Goal: Task Accomplishment & Management: Complete application form

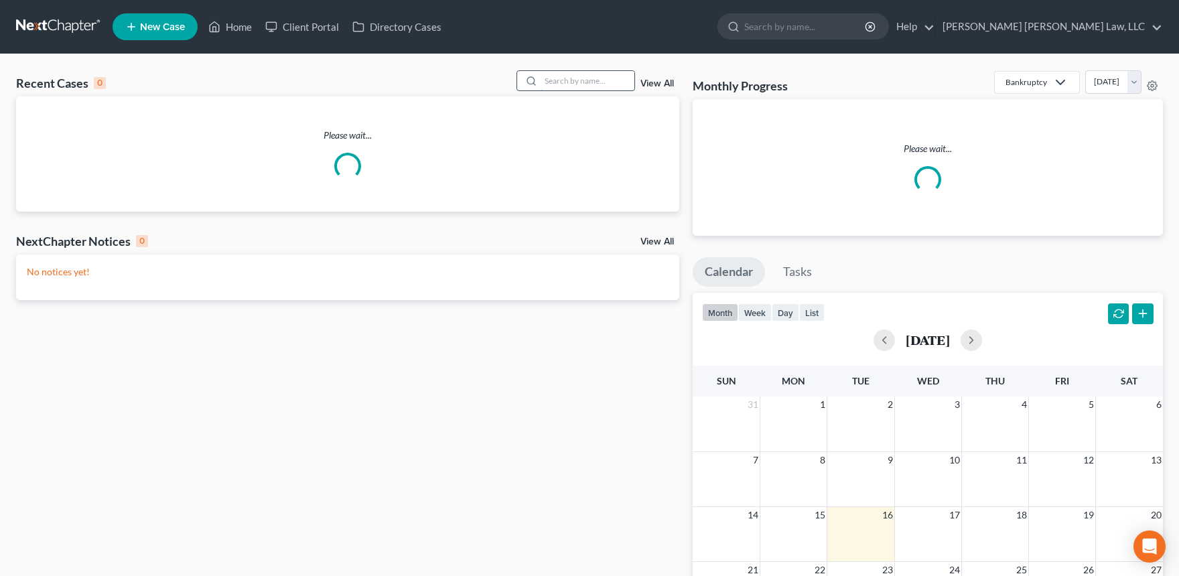
click at [562, 77] on input "search" at bounding box center [588, 80] width 94 height 19
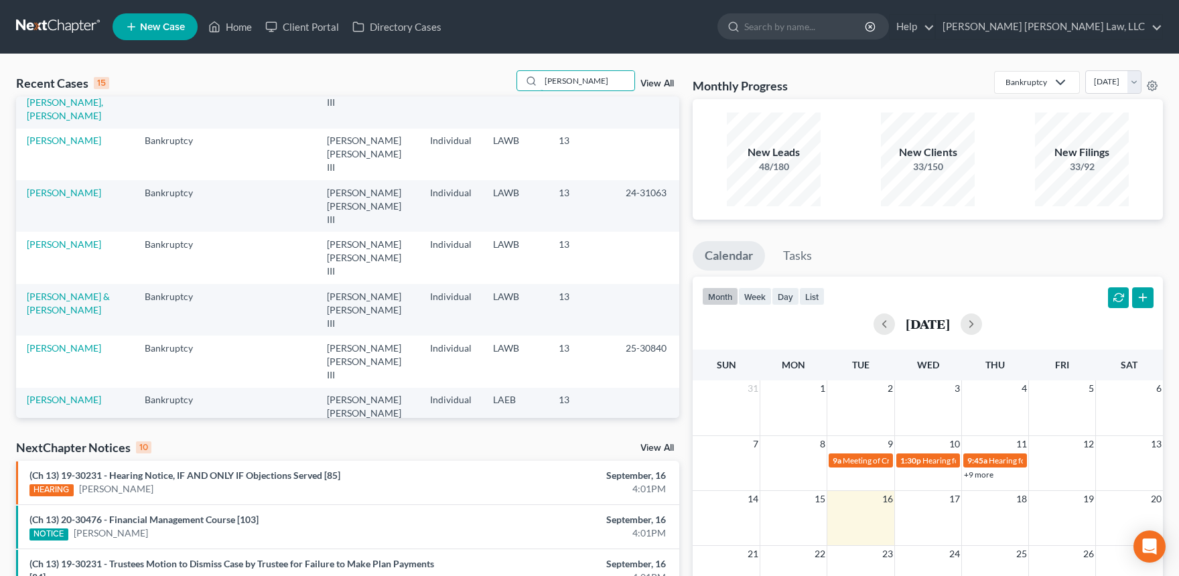
scroll to position [229, 0]
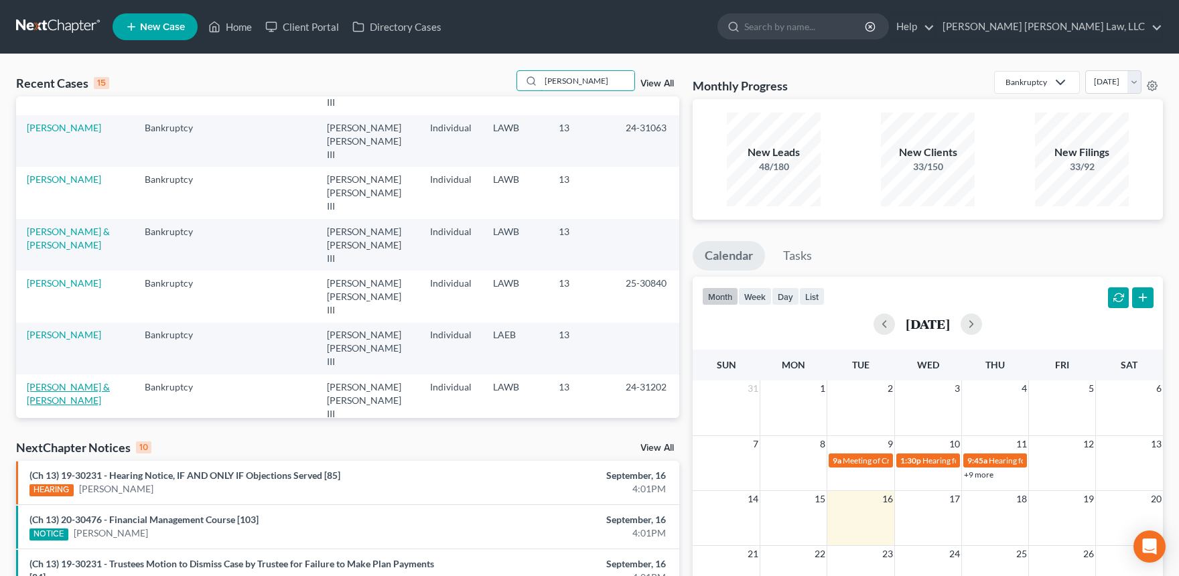
type input "Cassels"
click at [92, 381] on link "[PERSON_NAME] & [PERSON_NAME]" at bounding box center [68, 393] width 83 height 25
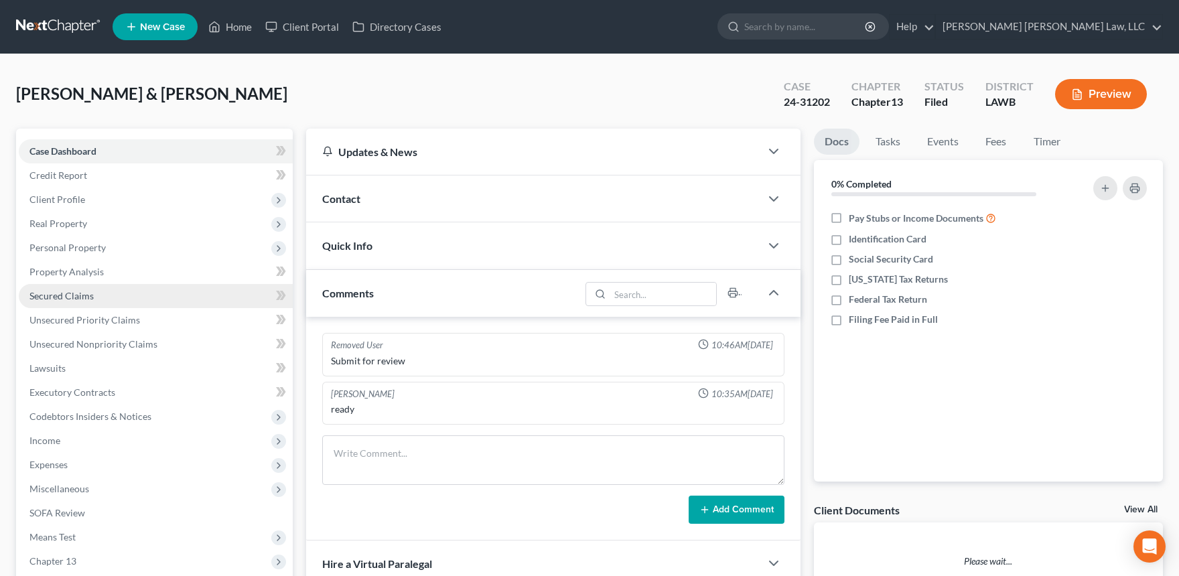
click at [131, 286] on link "Secured Claims" at bounding box center [156, 296] width 274 height 24
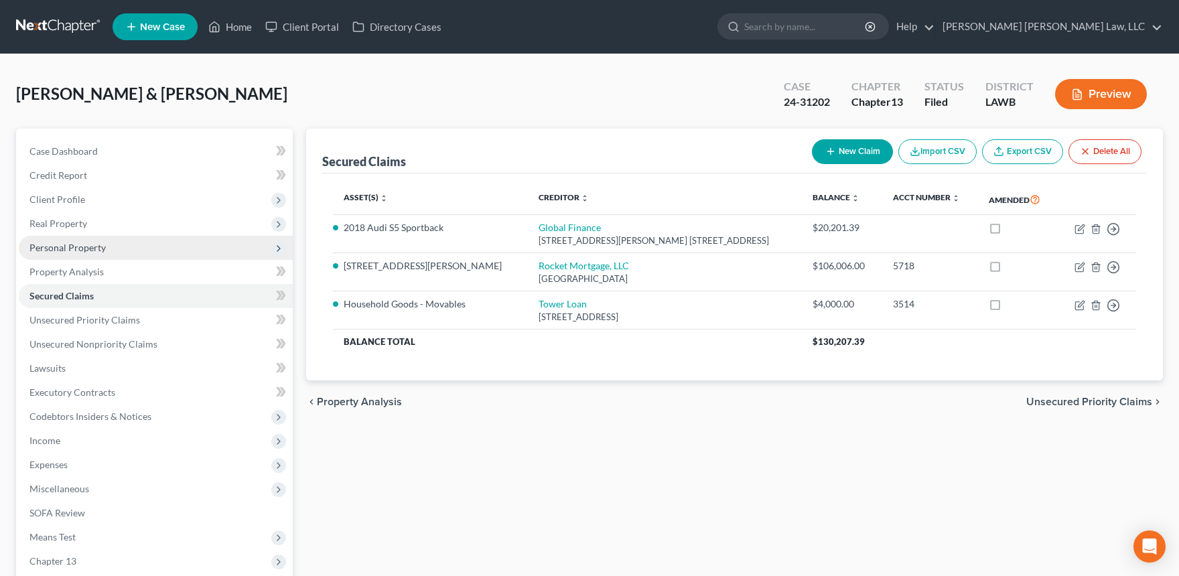
click at [134, 247] on span "Personal Property" at bounding box center [156, 248] width 274 height 24
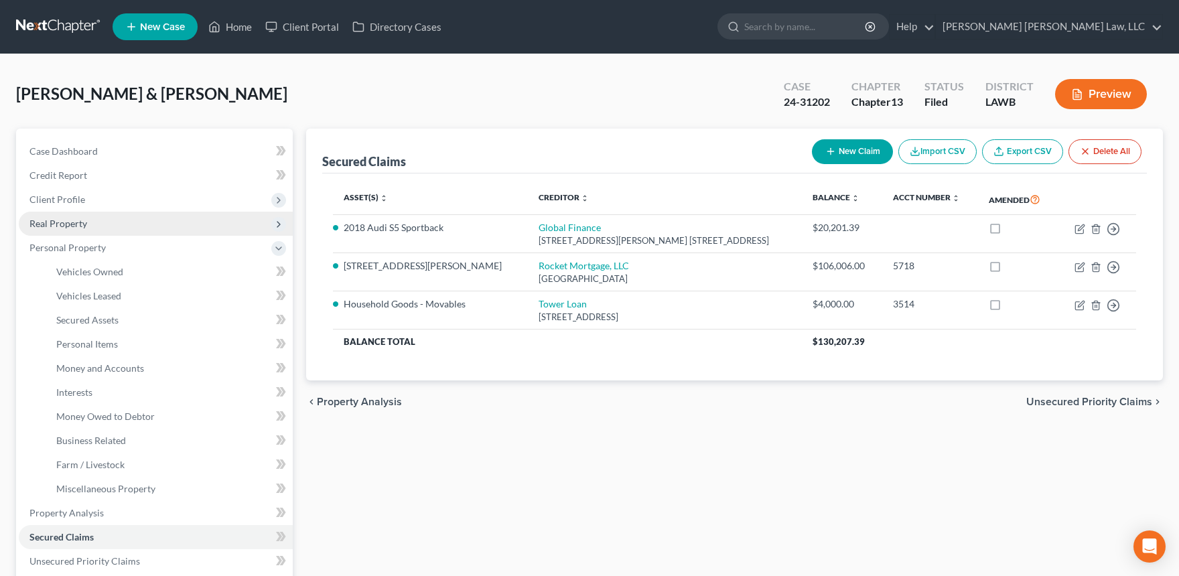
click at [112, 224] on span "Real Property" at bounding box center [156, 224] width 274 height 24
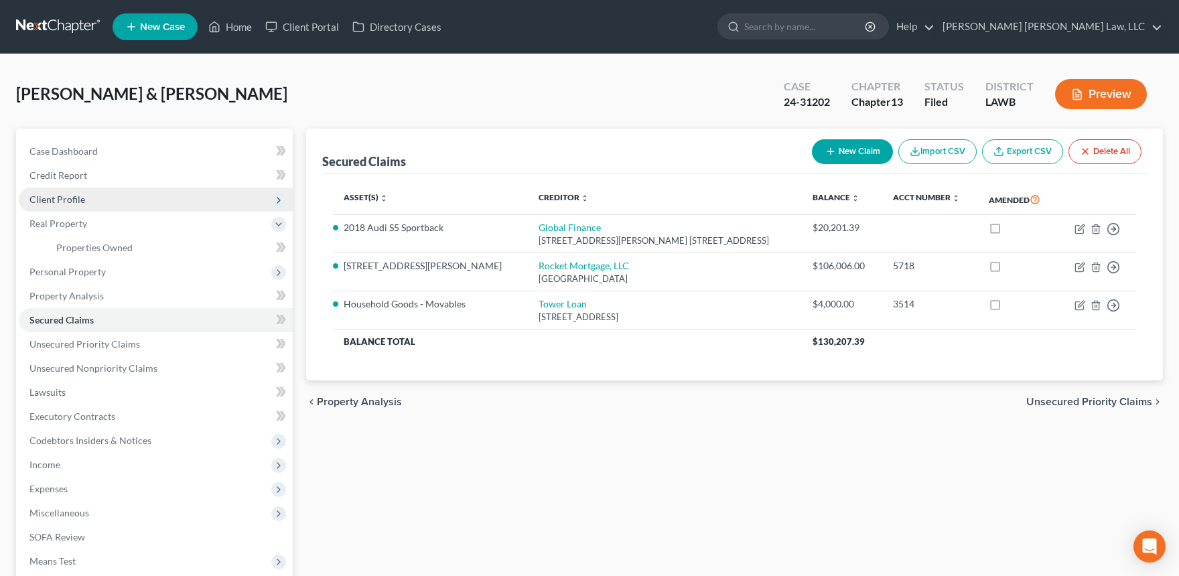
click at [109, 194] on span "Client Profile" at bounding box center [156, 200] width 274 height 24
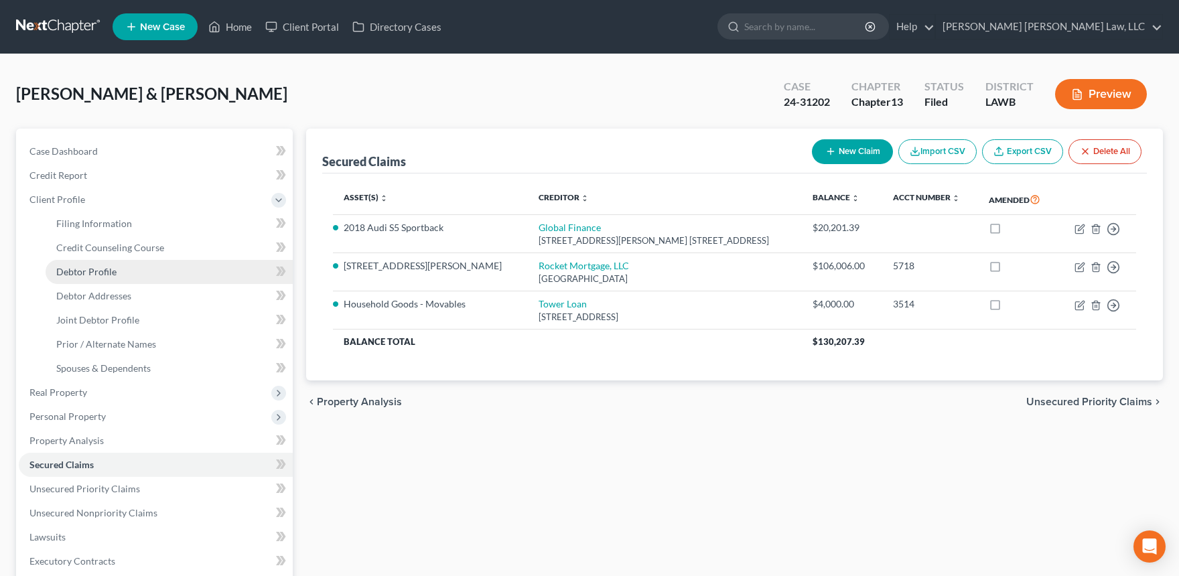
click at [103, 268] on span "Debtor Profile" at bounding box center [86, 271] width 60 height 11
select select "1"
select select "3"
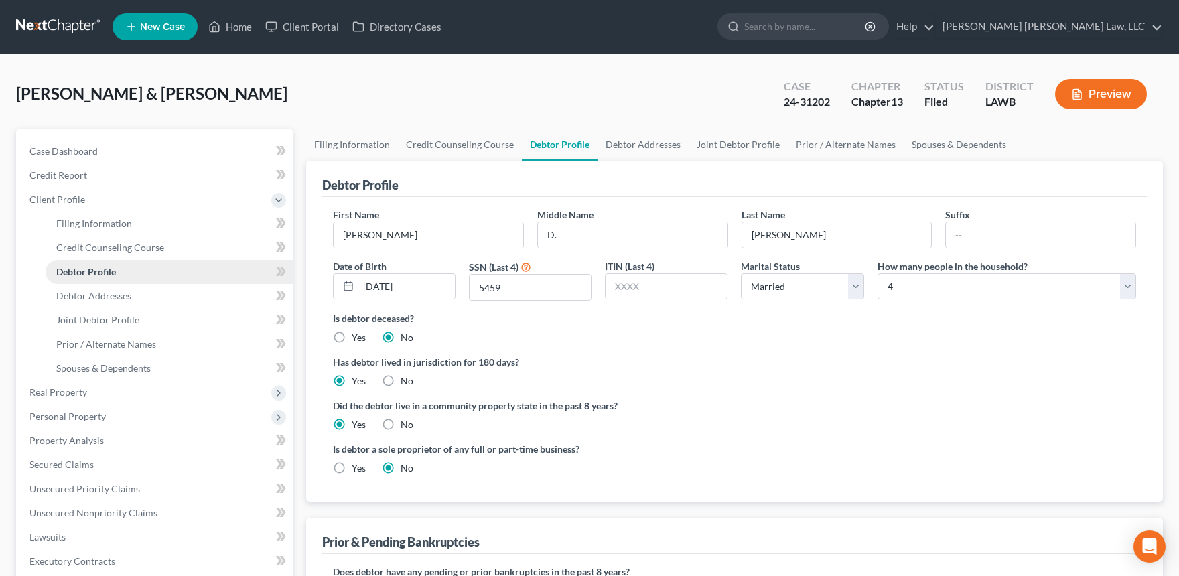
radio input "true"
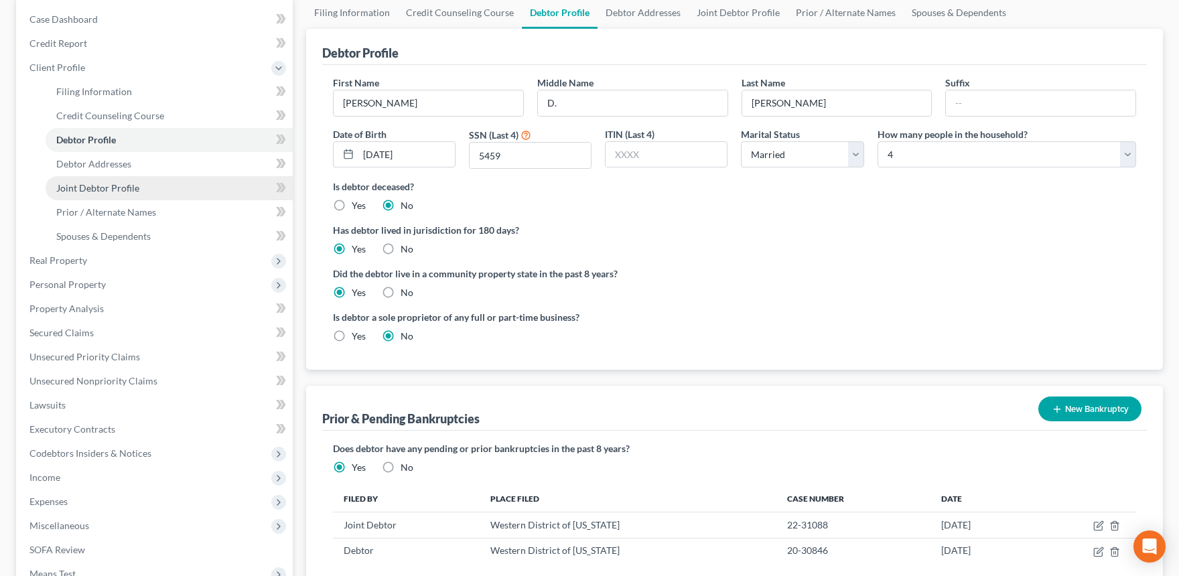
scroll to position [328, 0]
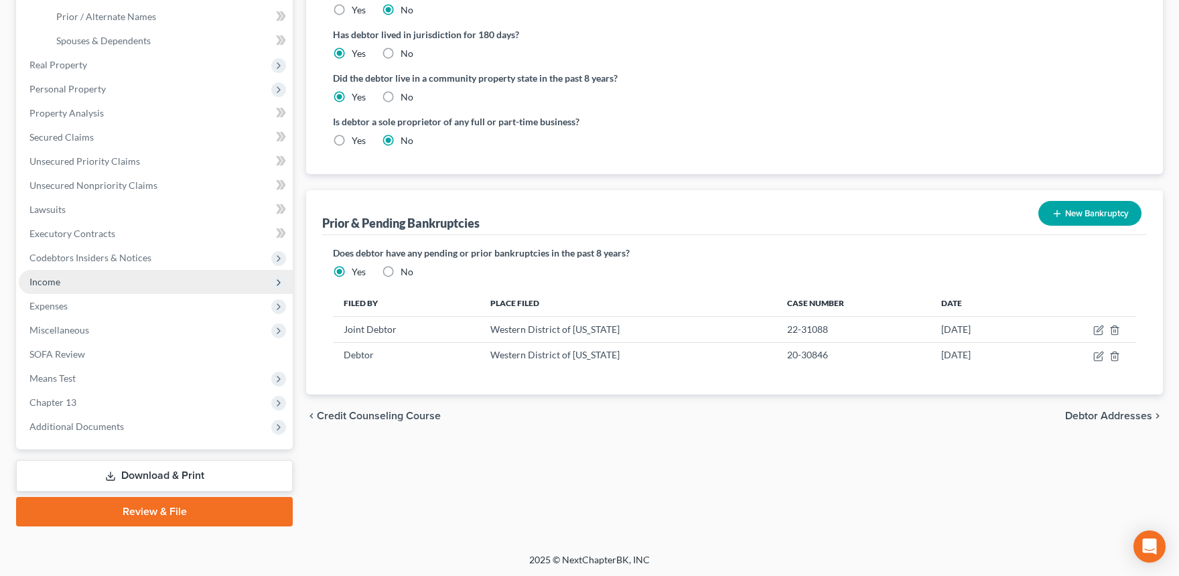
click at [87, 282] on span "Income" at bounding box center [156, 282] width 274 height 24
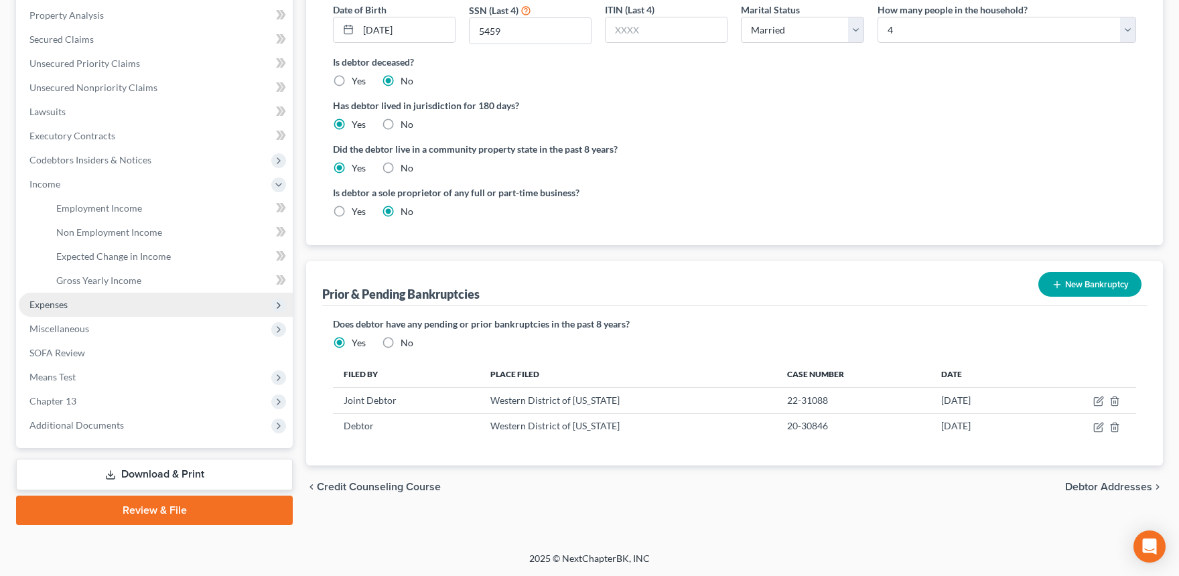
scroll to position [255, 0]
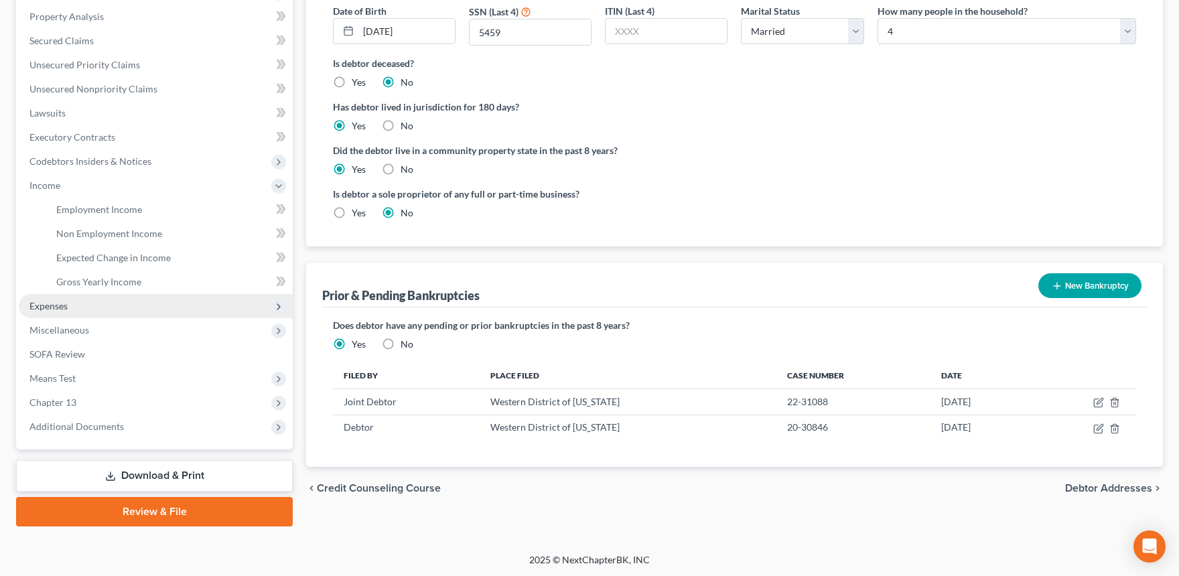
click at [76, 308] on span "Expenses" at bounding box center [156, 306] width 274 height 24
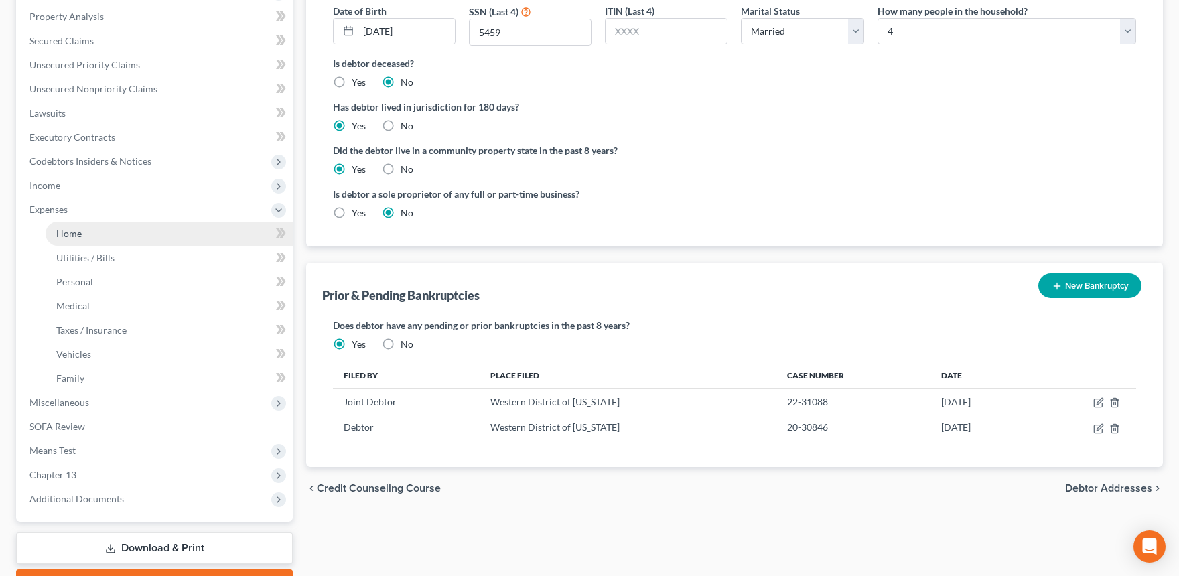
click at [92, 233] on link "Home" at bounding box center [169, 234] width 247 height 24
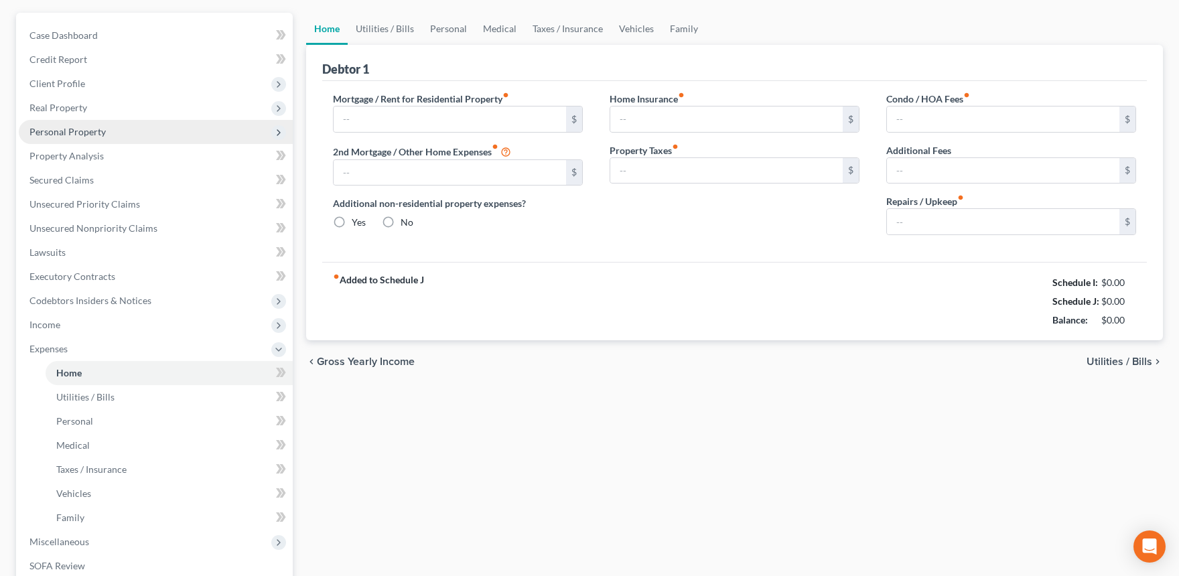
type input "0.00"
radio input "true"
type input "0.00"
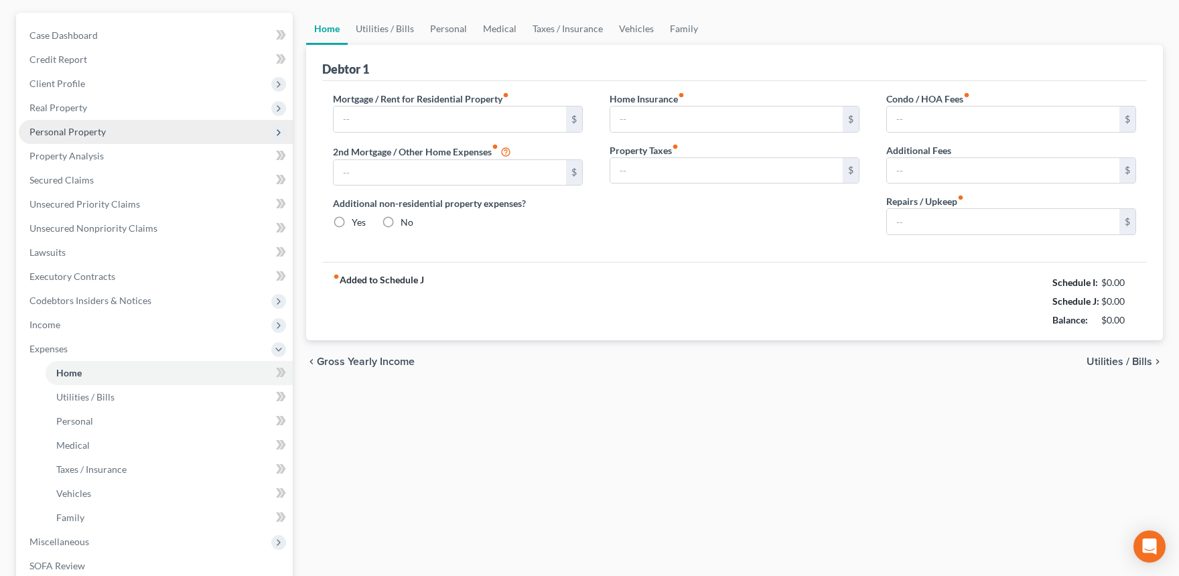
type input "0.00"
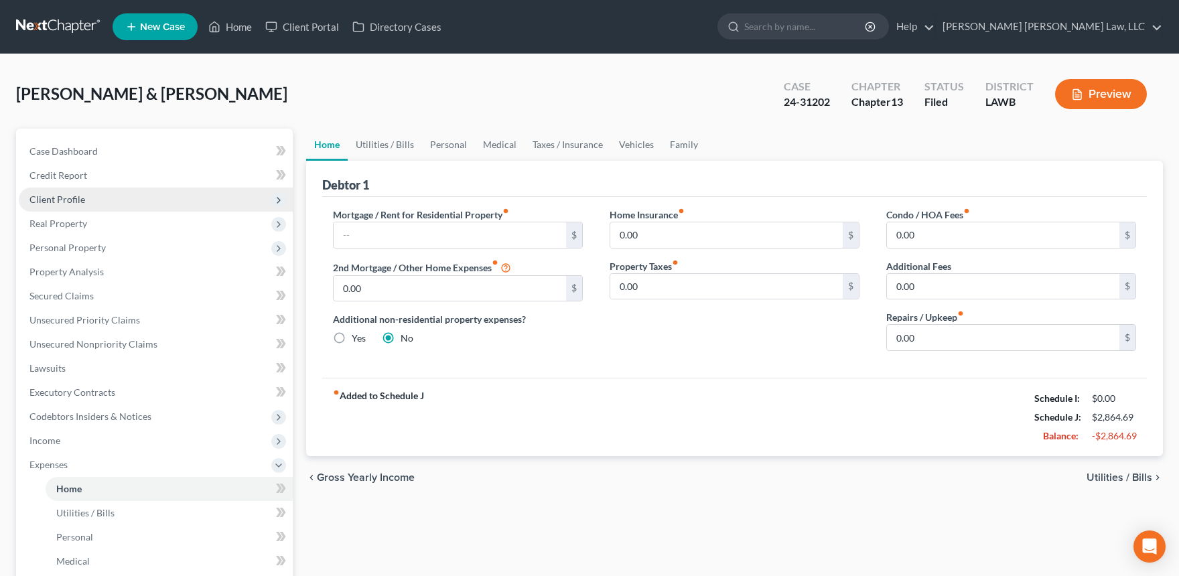
click at [78, 196] on span "Client Profile" at bounding box center [57, 199] width 56 height 11
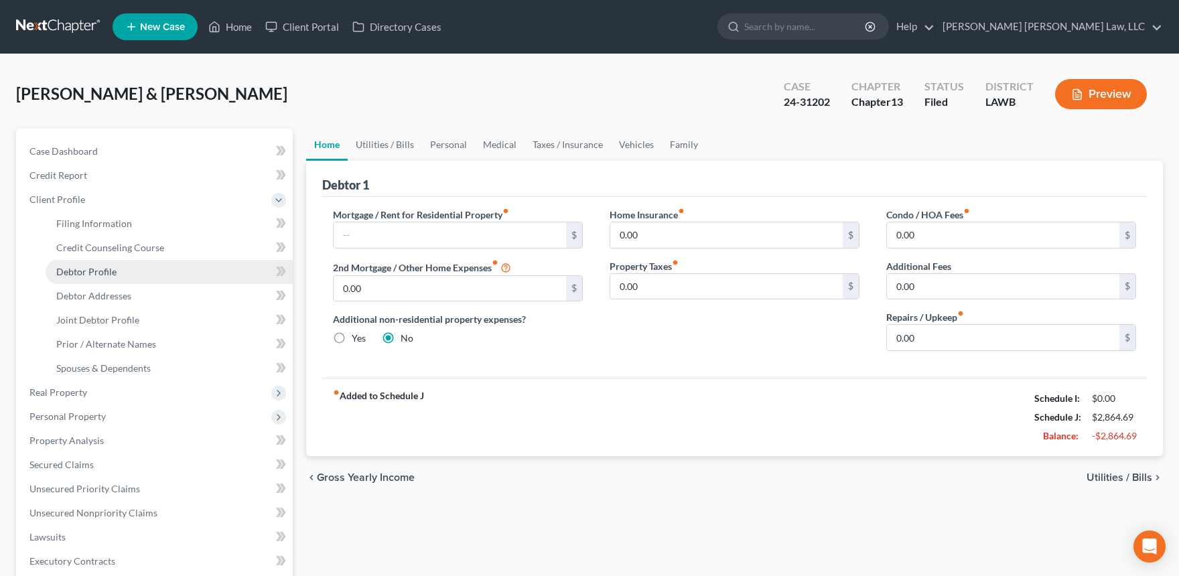
click at [87, 276] on span "Debtor Profile" at bounding box center [86, 271] width 60 height 11
select select "1"
select select "3"
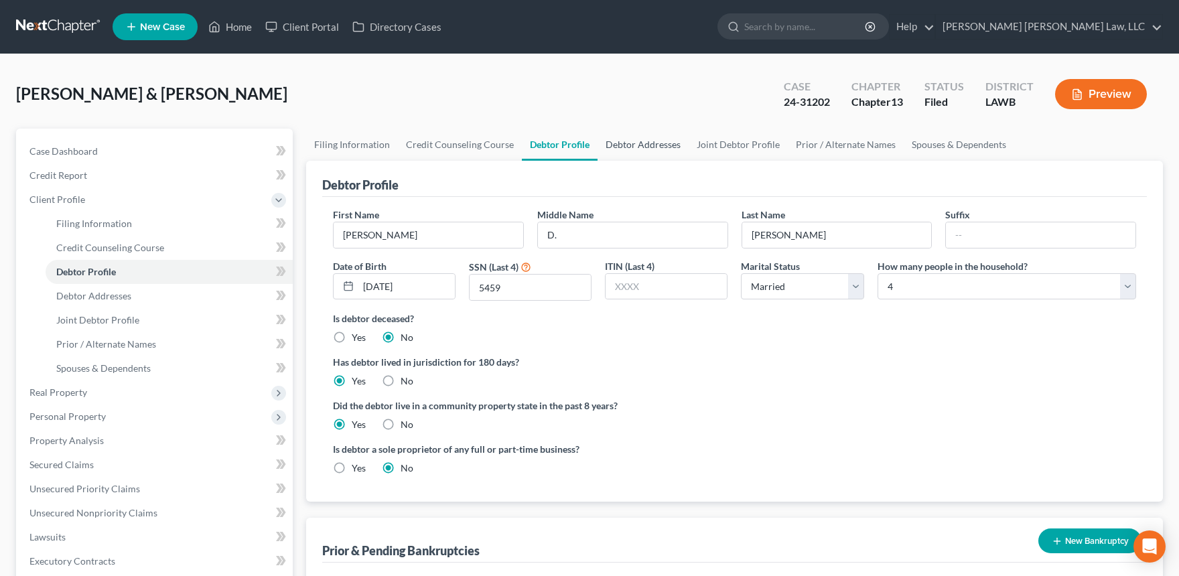
click at [642, 139] on link "Debtor Addresses" at bounding box center [643, 145] width 91 height 32
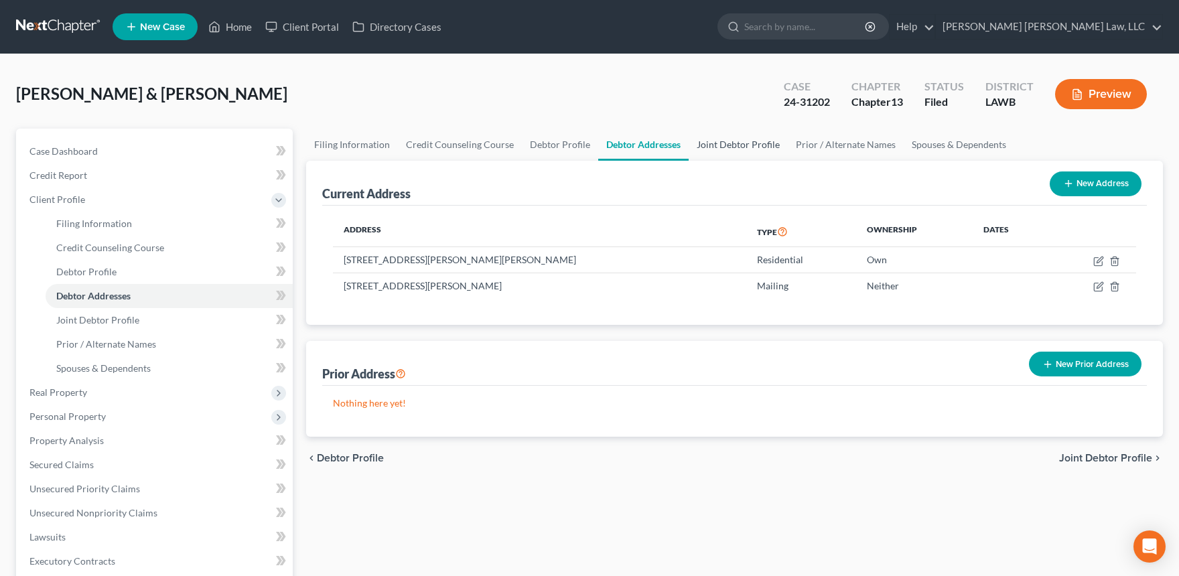
click at [734, 141] on link "Joint Debtor Profile" at bounding box center [738, 145] width 99 height 32
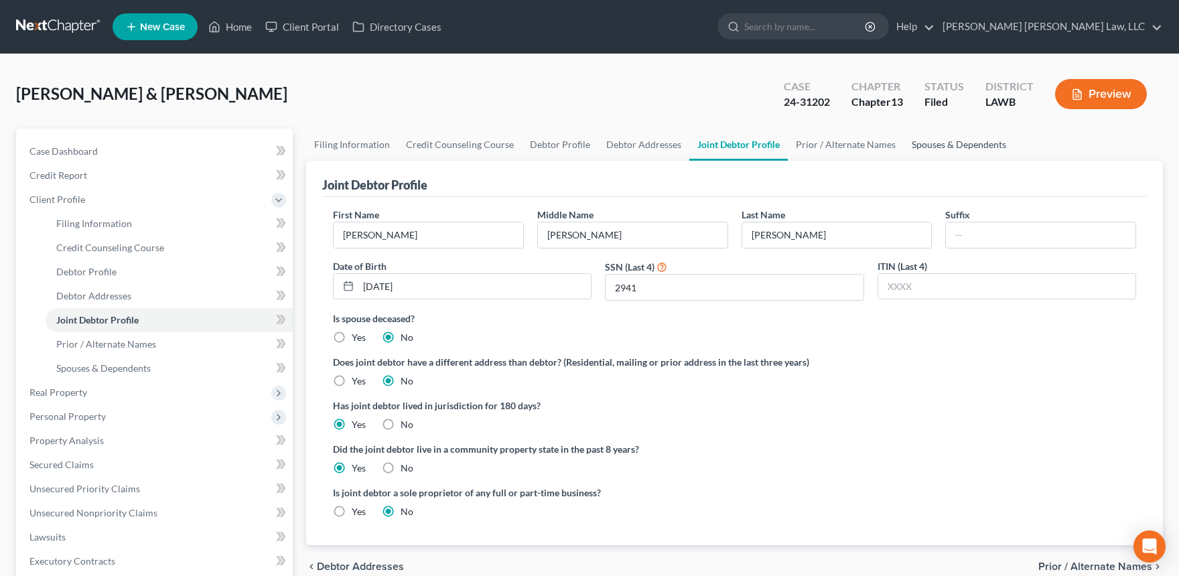
click at [935, 142] on link "Spouses & Dependents" at bounding box center [959, 145] width 111 height 32
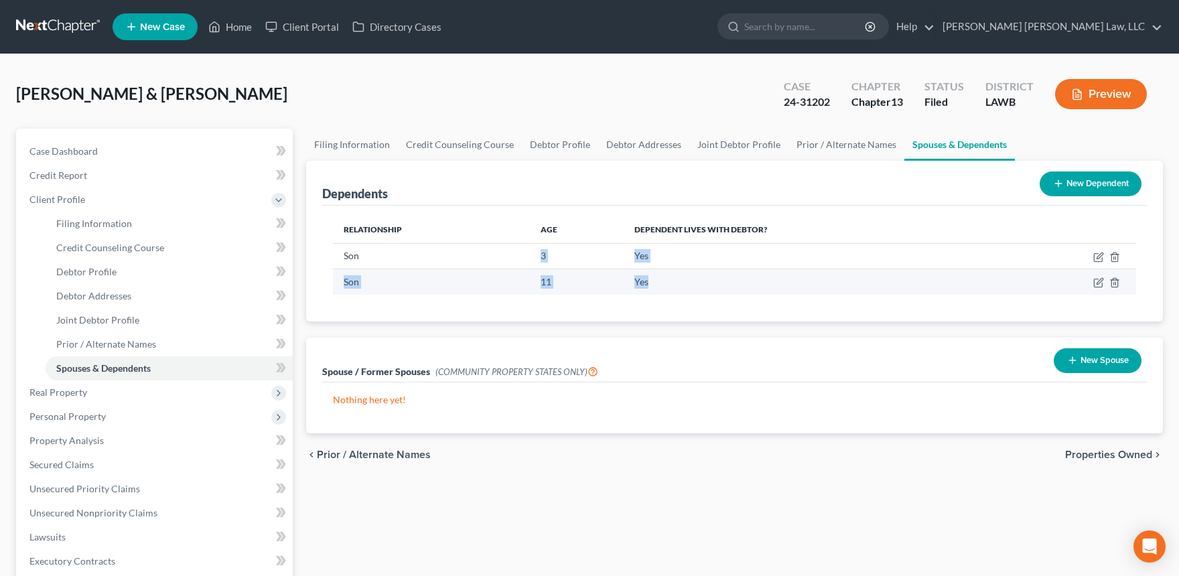
drag, startPoint x: 525, startPoint y: 257, endPoint x: 649, endPoint y: 290, distance: 128.4
click at [649, 290] on tbody "Son 3 Yes Son 11 Yes" at bounding box center [734, 268] width 803 height 51
click at [661, 286] on td "Yes" at bounding box center [814, 281] width 380 height 25
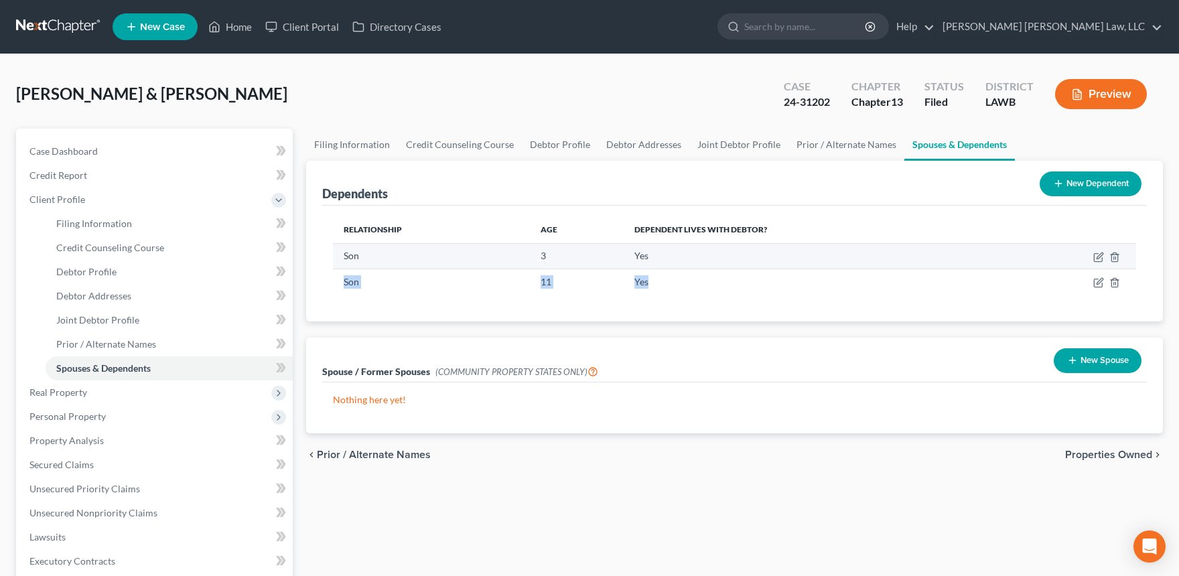
drag, startPoint x: 661, startPoint y: 286, endPoint x: 380, endPoint y: 259, distance: 282.7
click at [389, 265] on tbody "Son 3 Yes Son 11 Yes" at bounding box center [734, 268] width 803 height 51
click at [354, 255] on td "Son" at bounding box center [431, 255] width 197 height 25
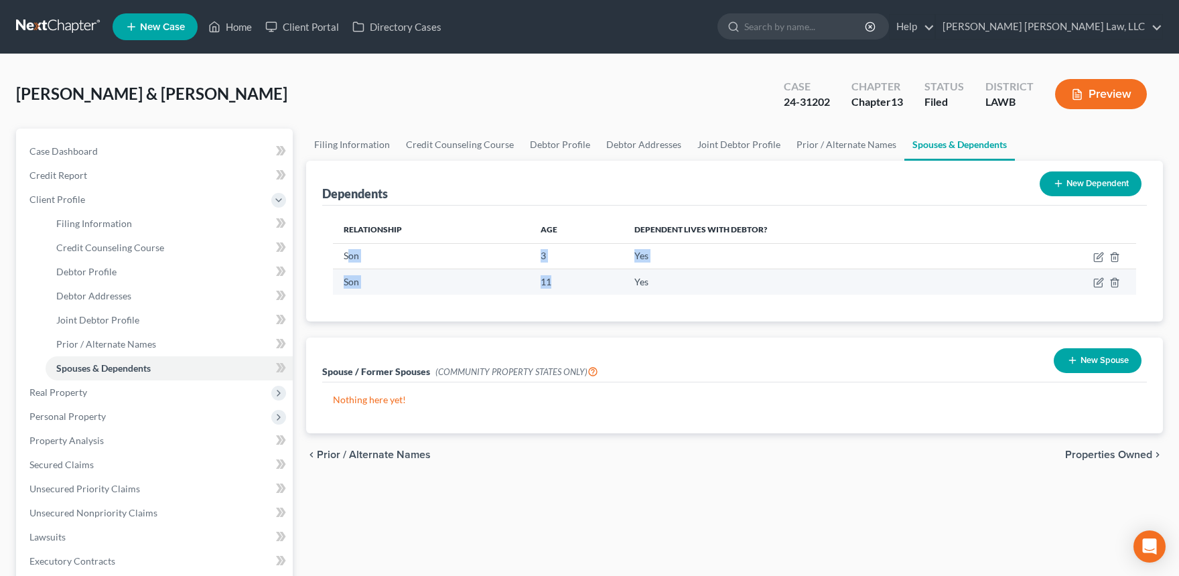
drag, startPoint x: 348, startPoint y: 253, endPoint x: 694, endPoint y: 289, distance: 348.3
click at [693, 289] on tbody "Son 3 Yes Son 11 Yes" at bounding box center [734, 268] width 803 height 51
click at [694, 289] on td "Yes" at bounding box center [814, 281] width 380 height 25
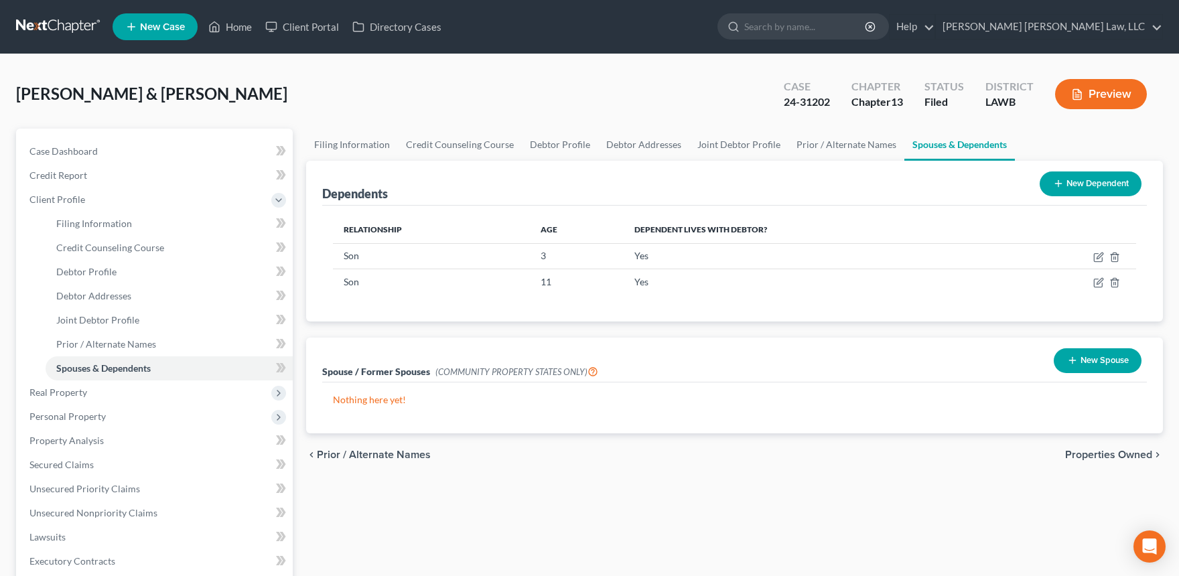
click at [63, 21] on link at bounding box center [59, 27] width 86 height 24
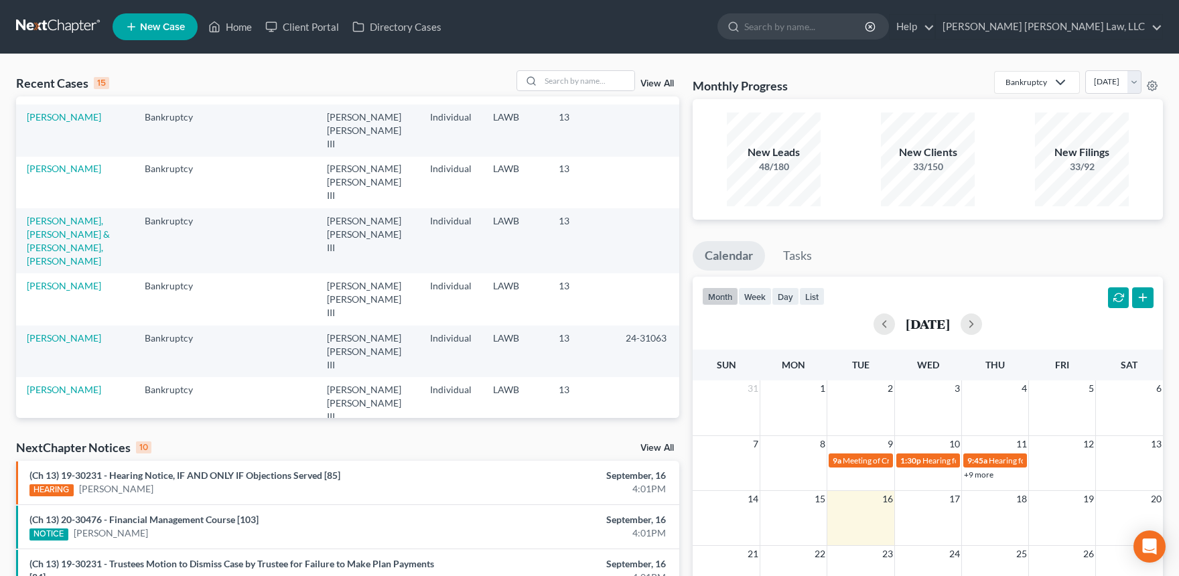
scroll to position [125, 0]
click at [62, 433] on link "[PERSON_NAME] & [PERSON_NAME]" at bounding box center [68, 445] width 83 height 25
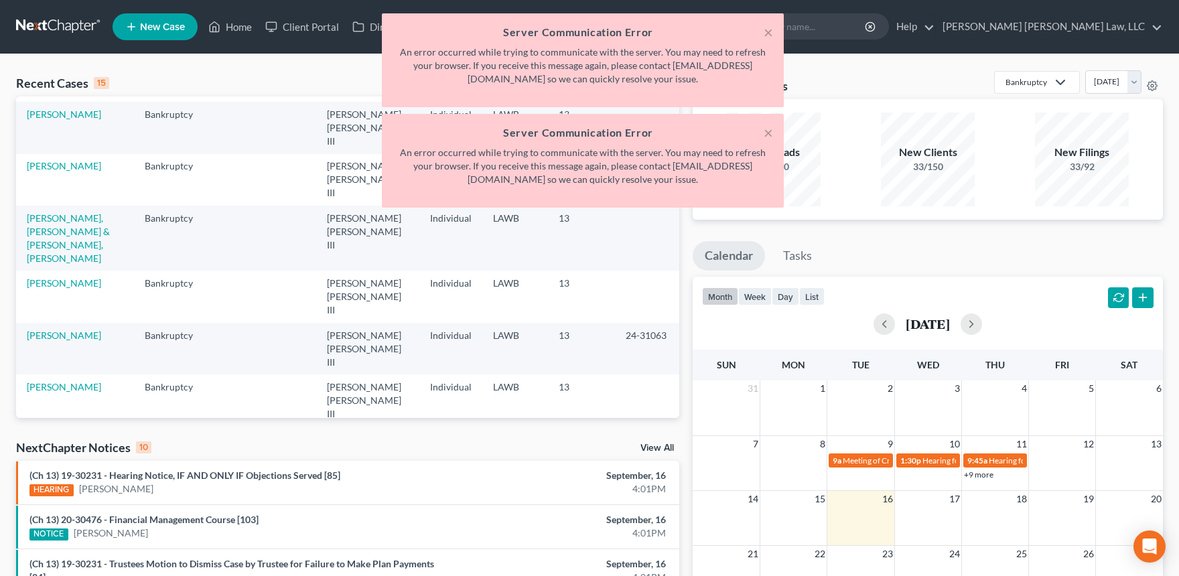
click at [39, 427] on td "[PERSON_NAME] & [PERSON_NAME]" at bounding box center [75, 453] width 118 height 52
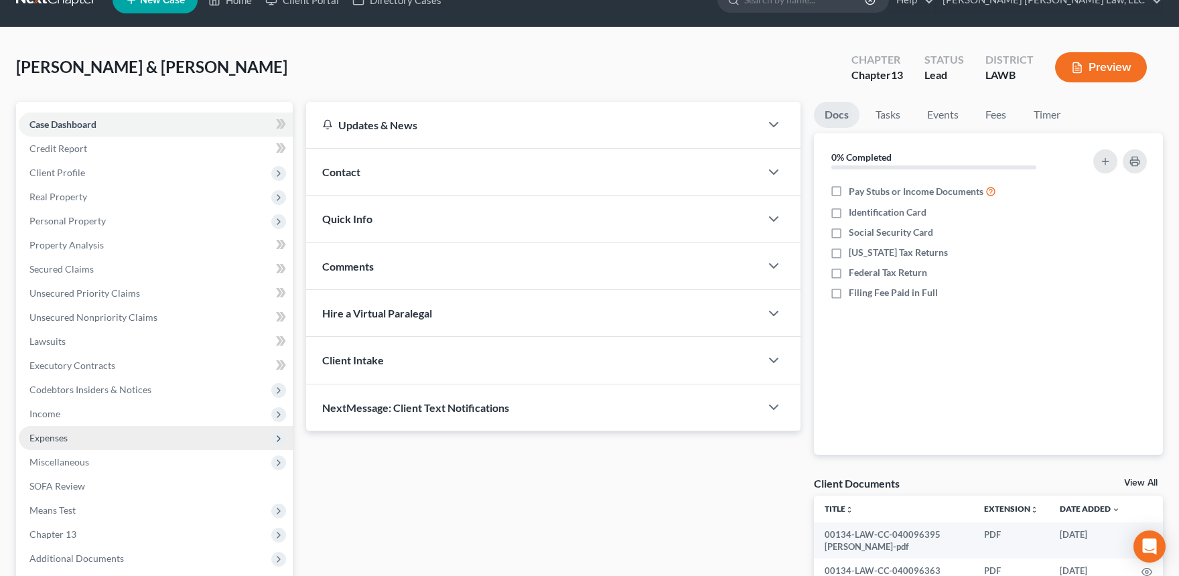
scroll to position [72, 0]
